Goal: Obtain resource: Download file/media

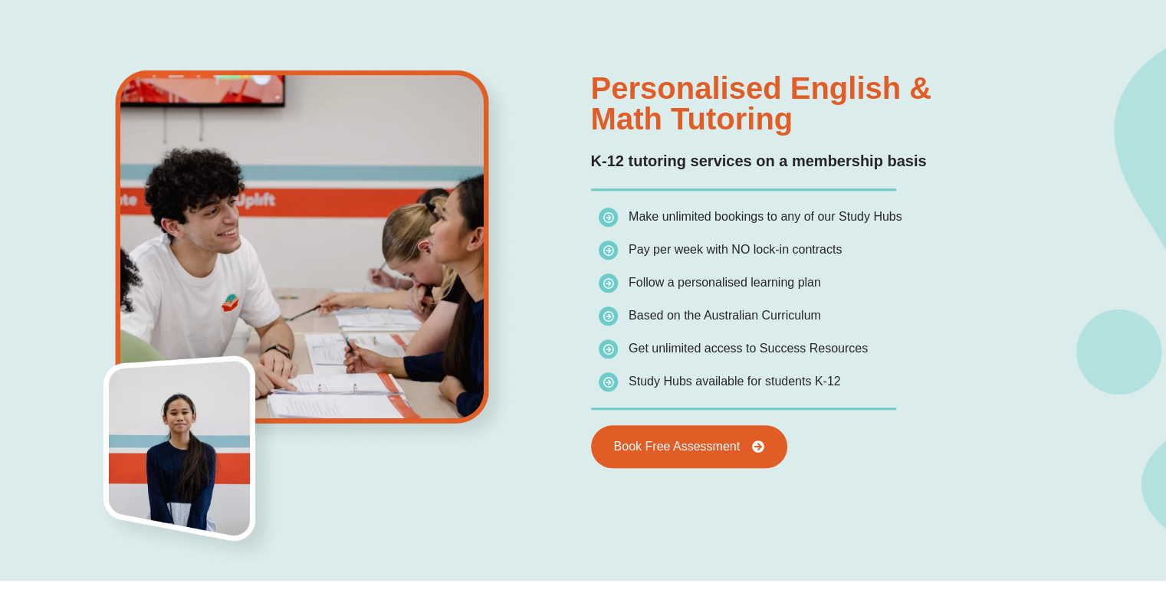
click at [1165, 416] on div "Personalised English & Math Tutoring K-12 tutoring services on a membership bas…" at bounding box center [583, 297] width 1166 height 568
drag, startPoint x: 1165, startPoint y: 416, endPoint x: 1177, endPoint y: 426, distance: 15.8
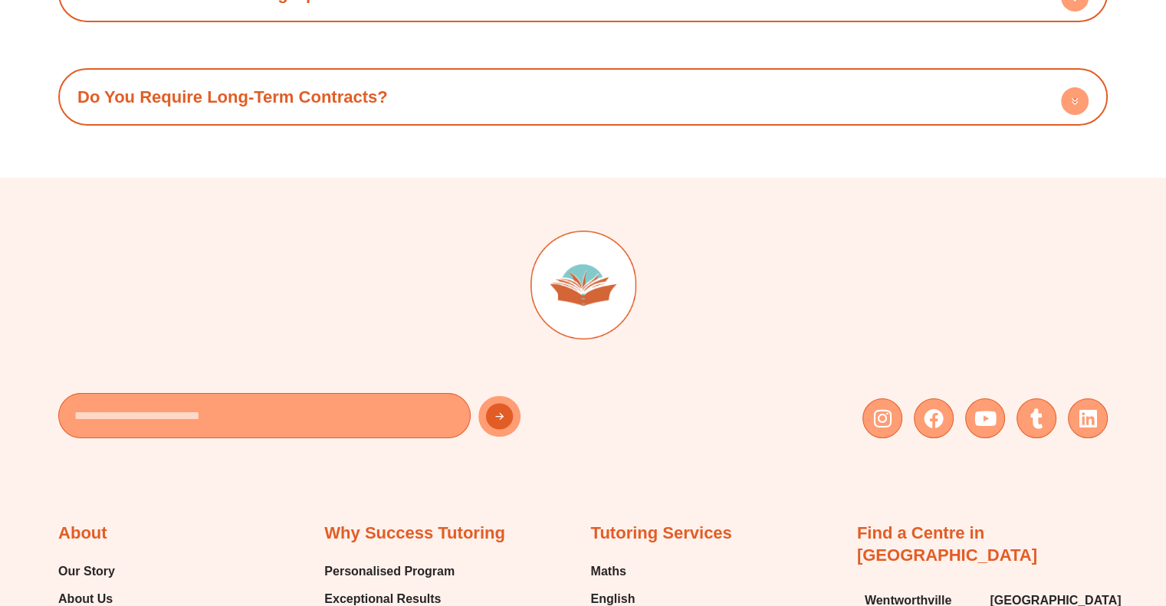
scroll to position [6366, 0]
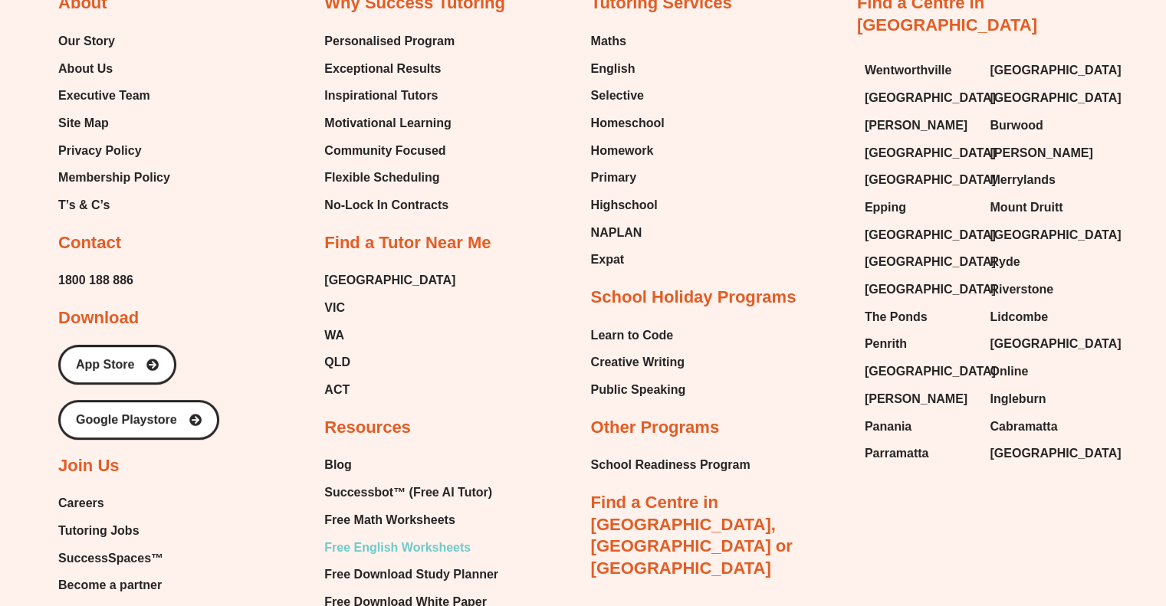
click at [405, 537] on span "Free English Worksheets" at bounding box center [397, 548] width 146 height 23
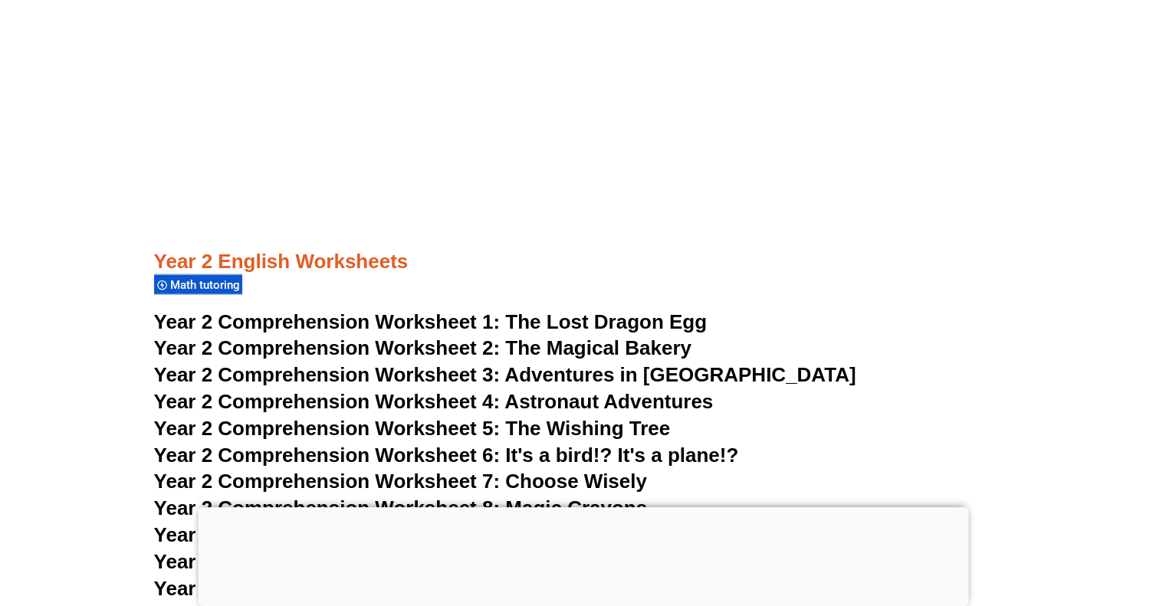
scroll to position [4244, 0]
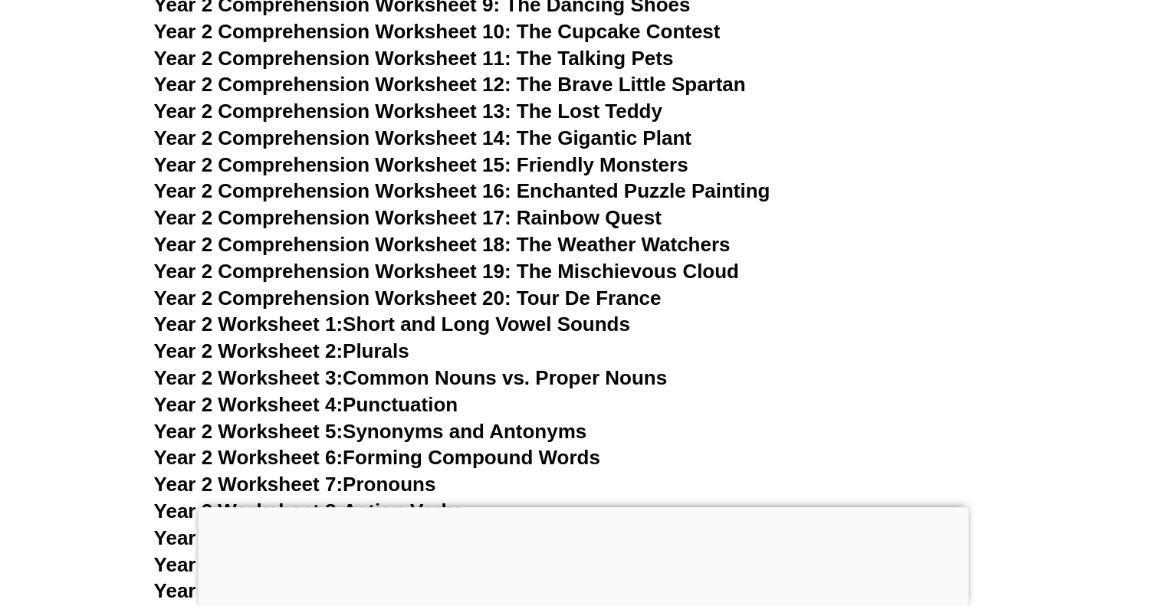
click at [532, 222] on span "Year 2 Comprehension Worksheet 17: Rainbow Quest" at bounding box center [408, 217] width 508 height 23
